Goal: Task Accomplishment & Management: Manage account settings

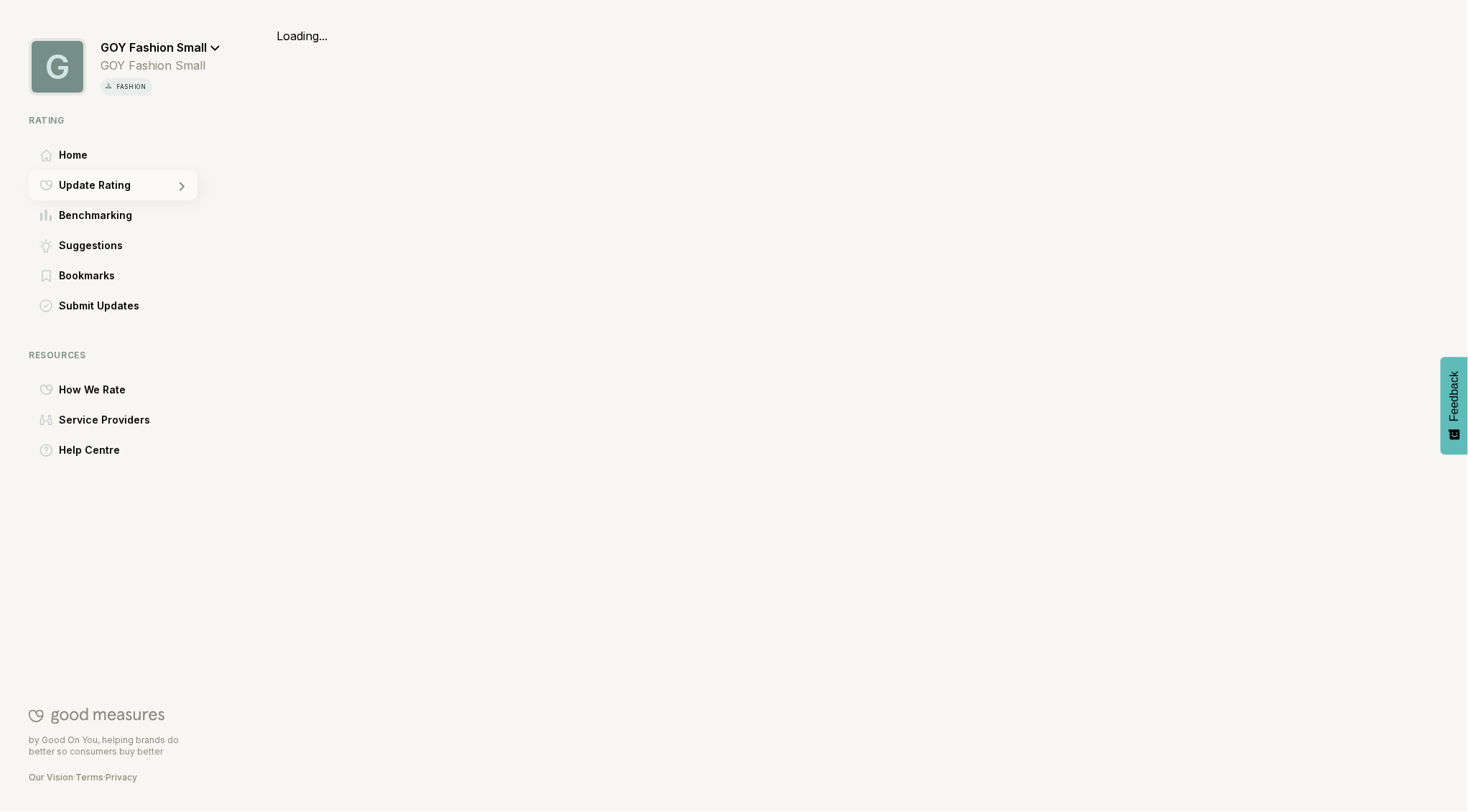
click at [132, 188] on div "Update Rating" at bounding box center [113, 185] width 169 height 30
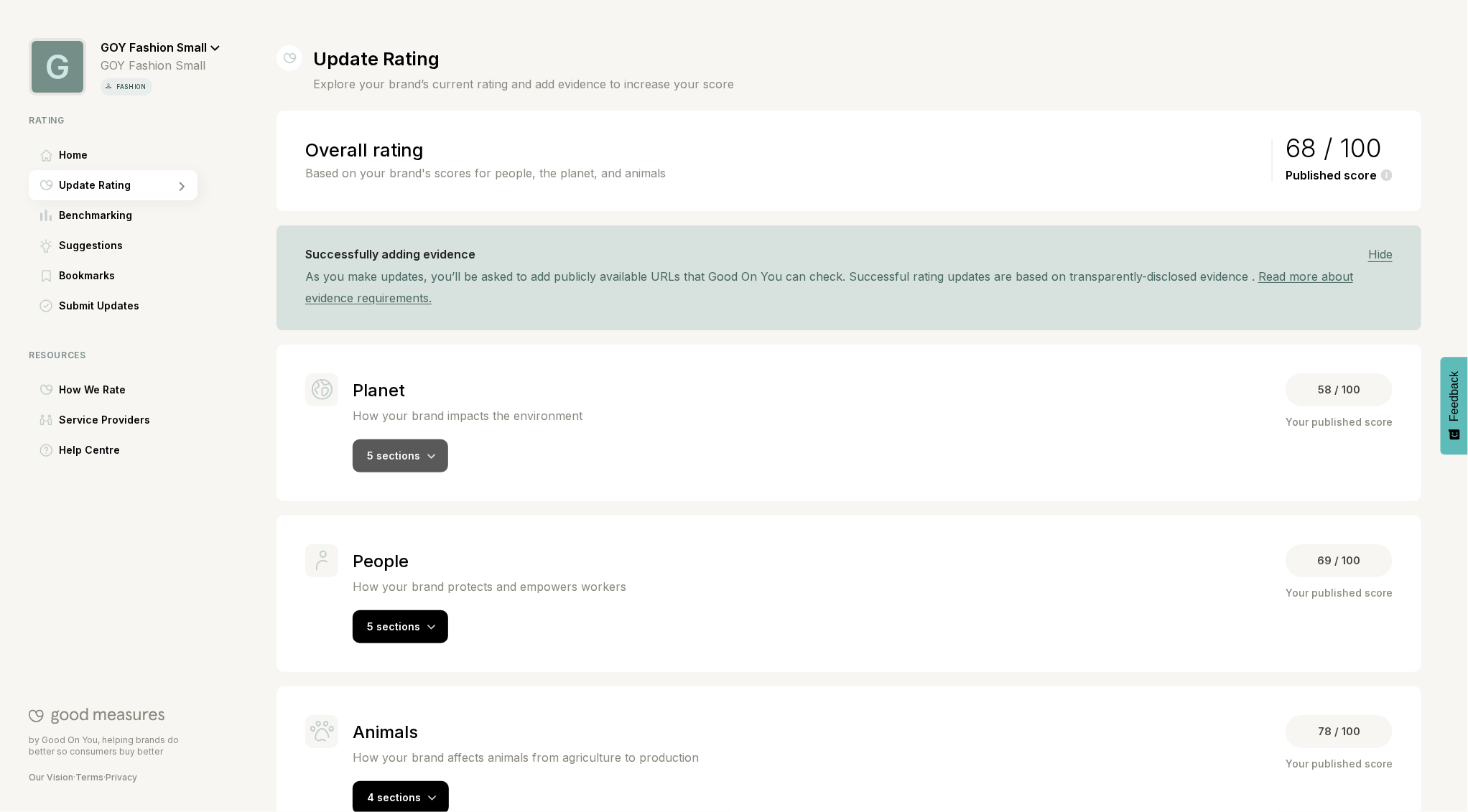
click at [407, 447] on div "5 sections" at bounding box center [400, 456] width 95 height 33
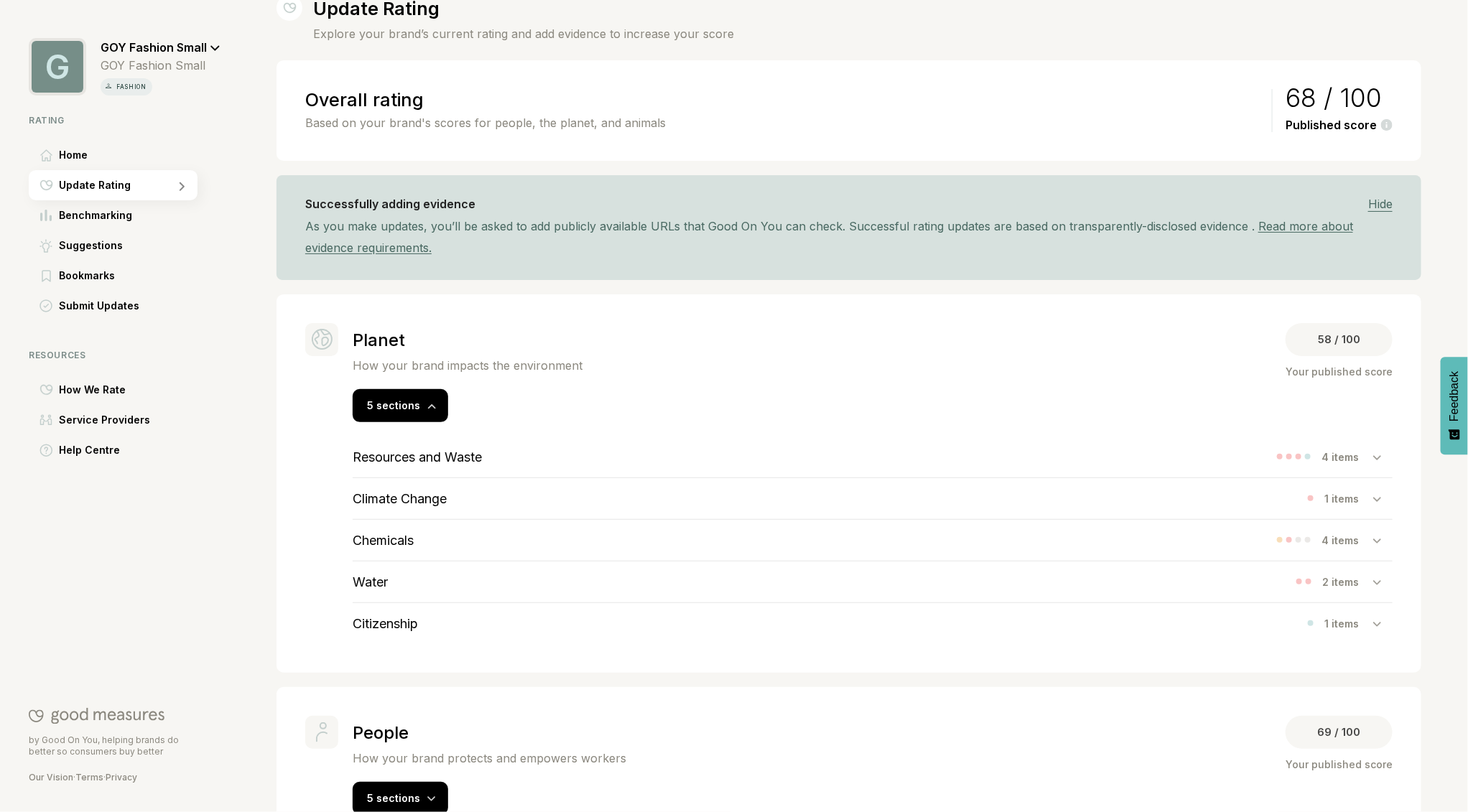
scroll to position [68, 0]
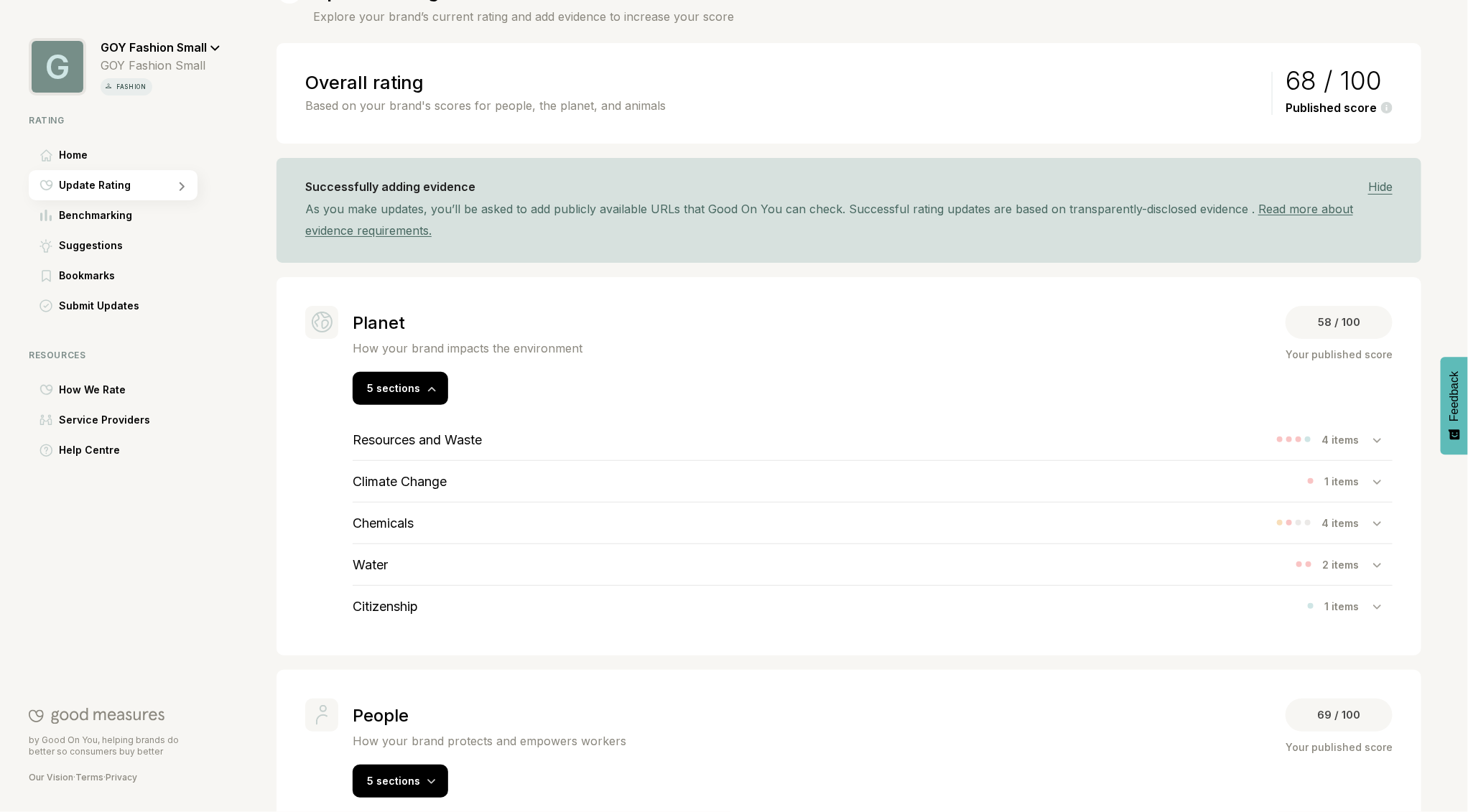
click at [410, 480] on h3 "Climate Change" at bounding box center [399, 482] width 94 height 15
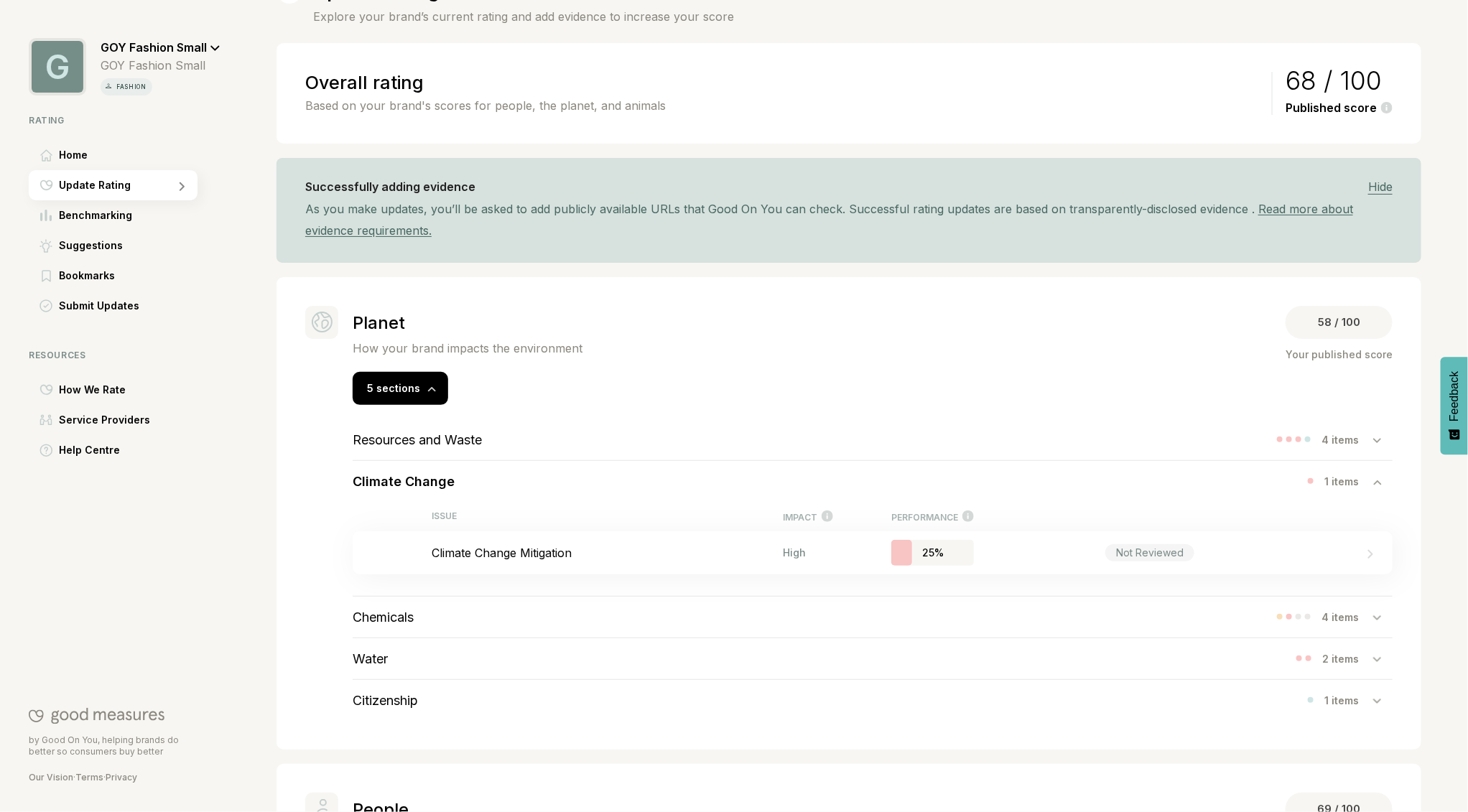
click at [415, 441] on h3 "Resources and Waste" at bounding box center [417, 440] width 129 height 15
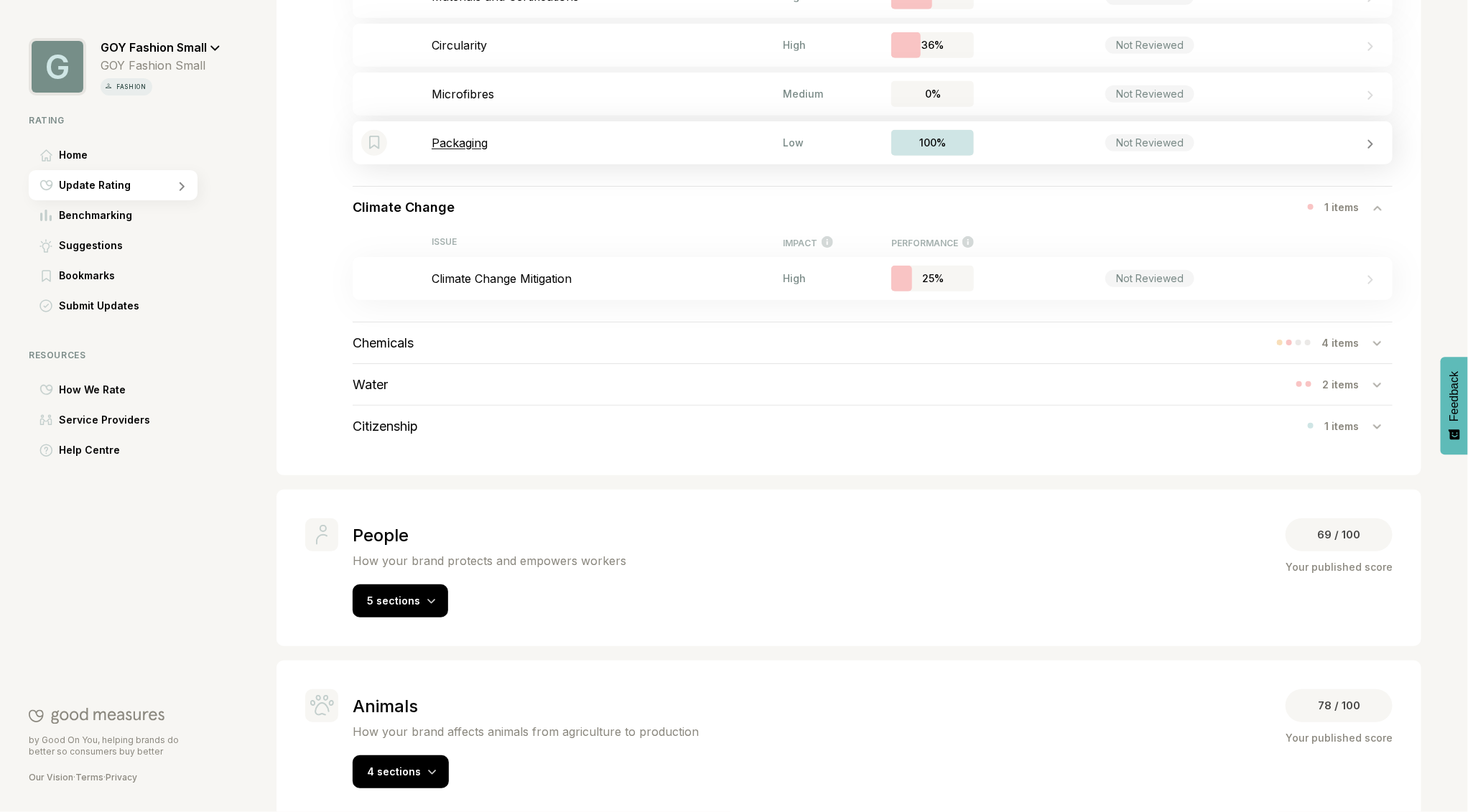
scroll to position [601, 0]
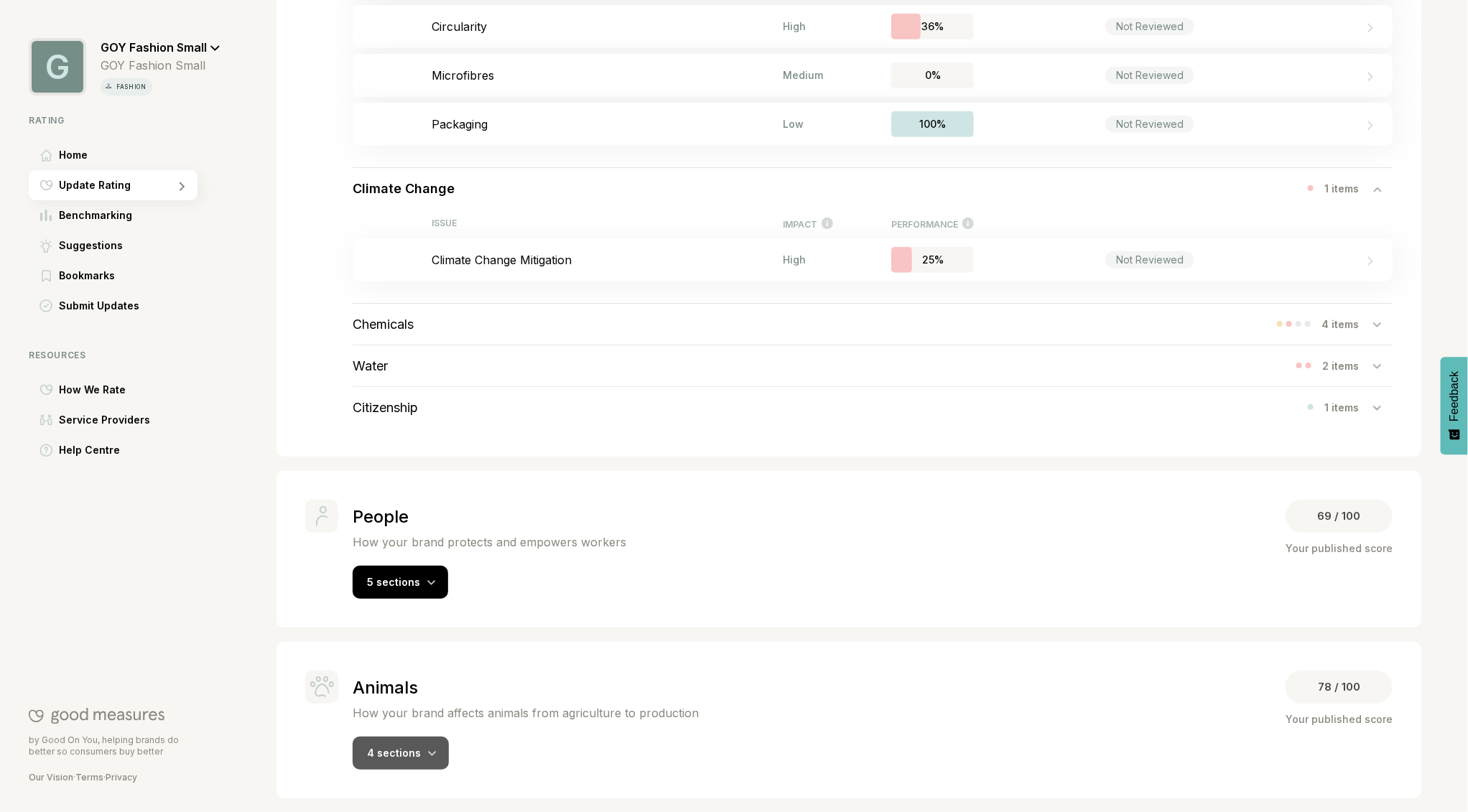
click at [431, 759] on div "4 sections" at bounding box center [400, 753] width 96 height 33
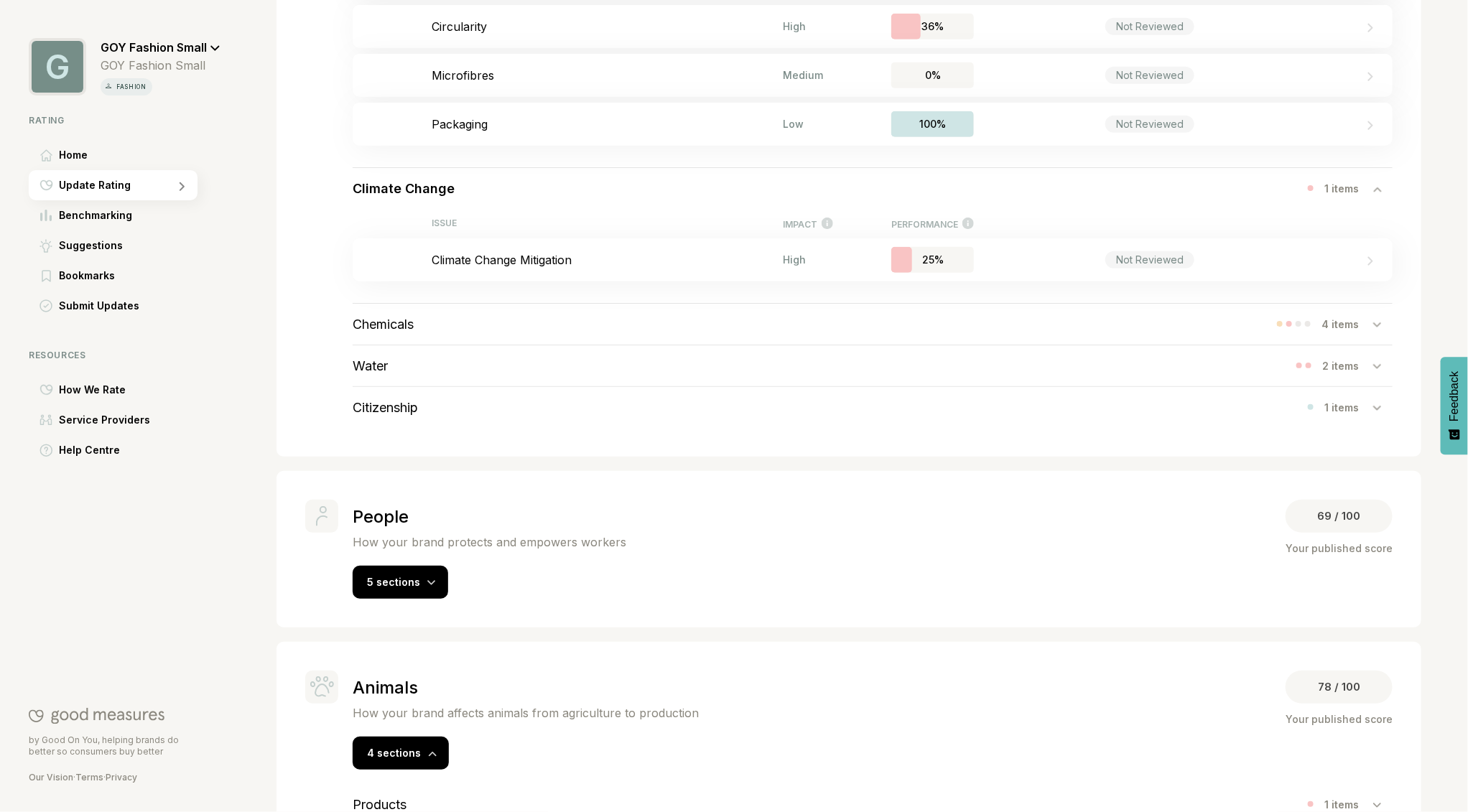
scroll to position [784, 0]
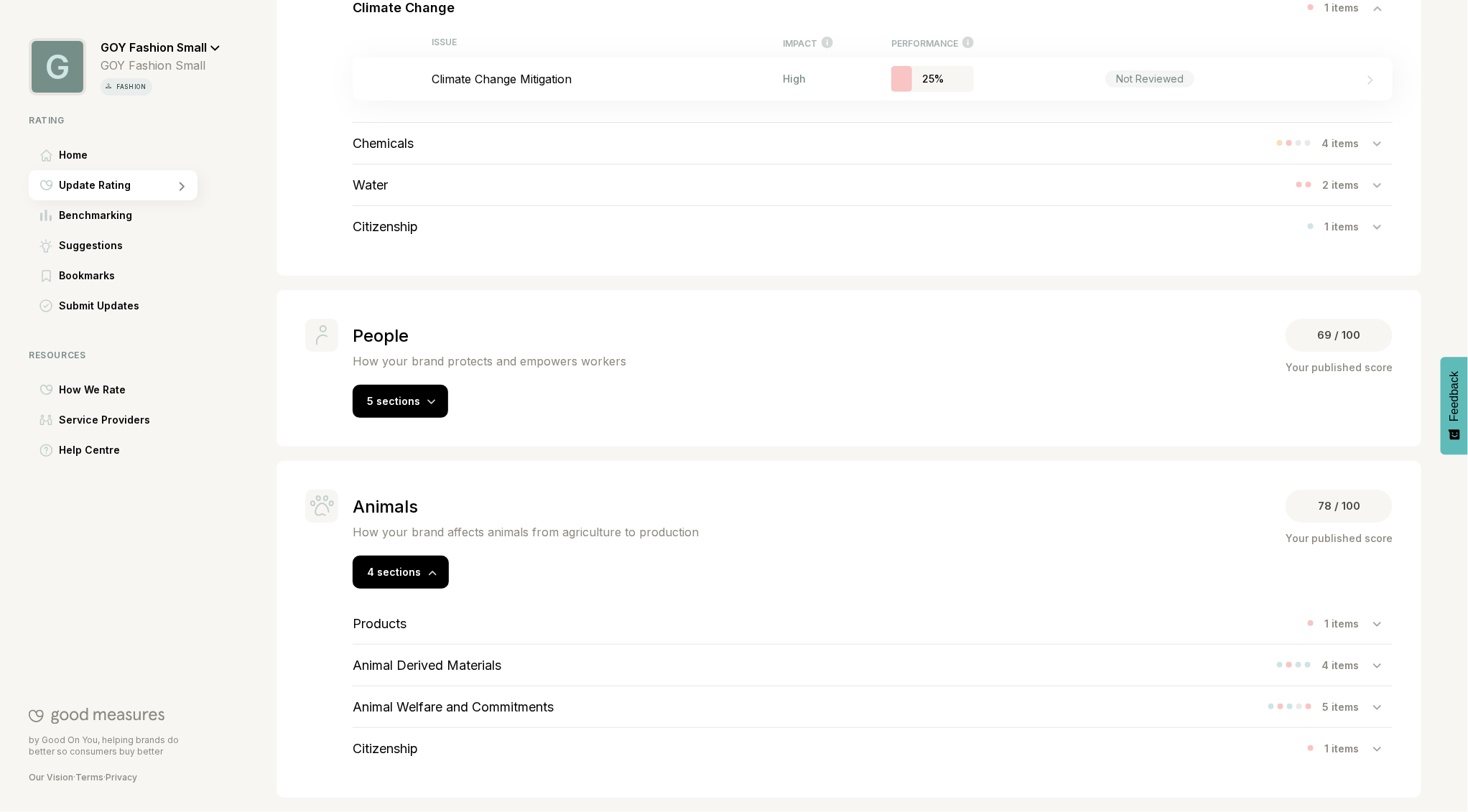
click at [211, 45] on icon at bounding box center [215, 48] width 10 height 6
click at [149, 119] on span "Log Out" at bounding box center [137, 115] width 39 height 17
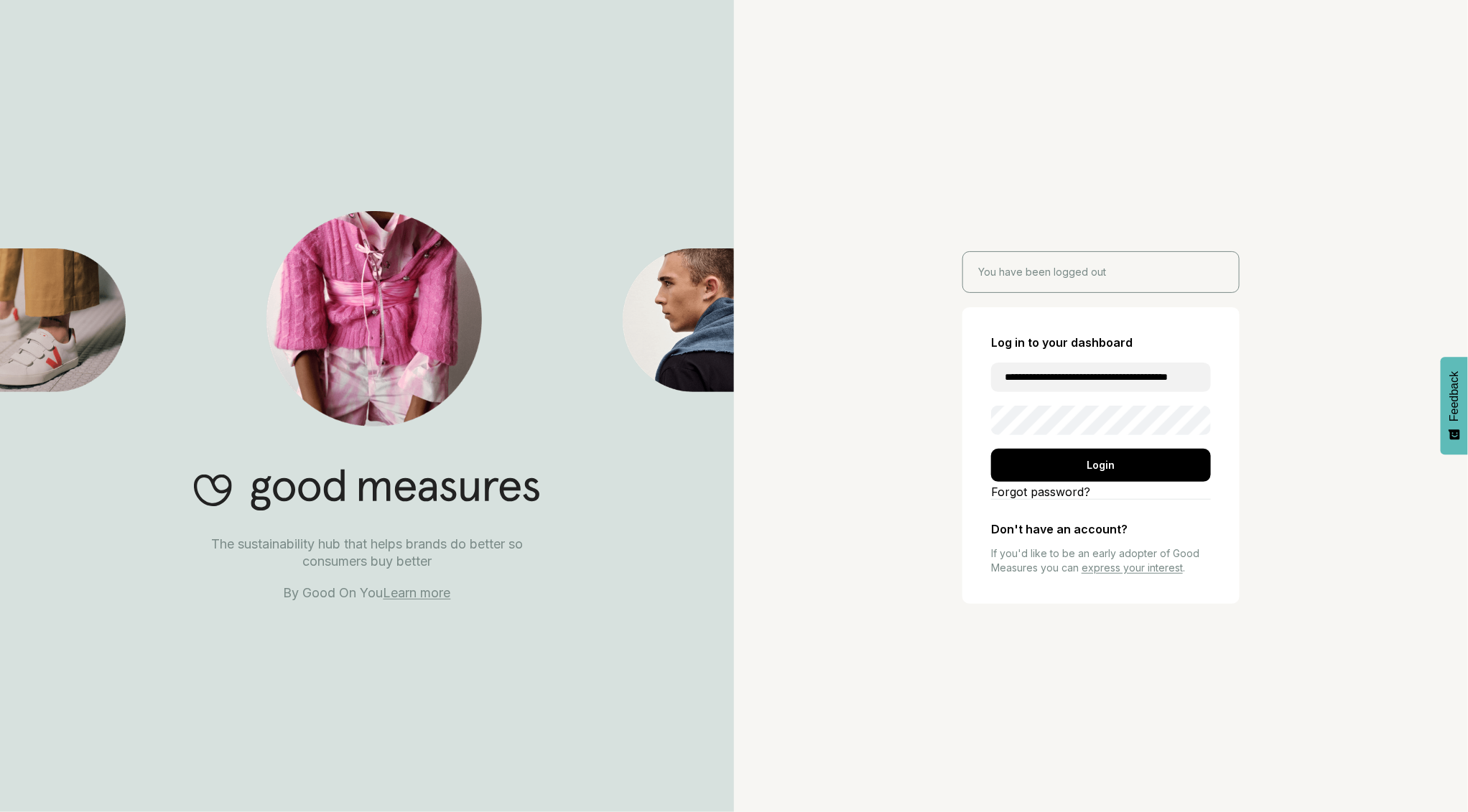
click at [1131, 381] on input "**********" at bounding box center [1101, 377] width 220 height 29
type input "**********"
click at [1070, 452] on div "Login" at bounding box center [1101, 465] width 220 height 33
